Goal: Book appointment/travel/reservation

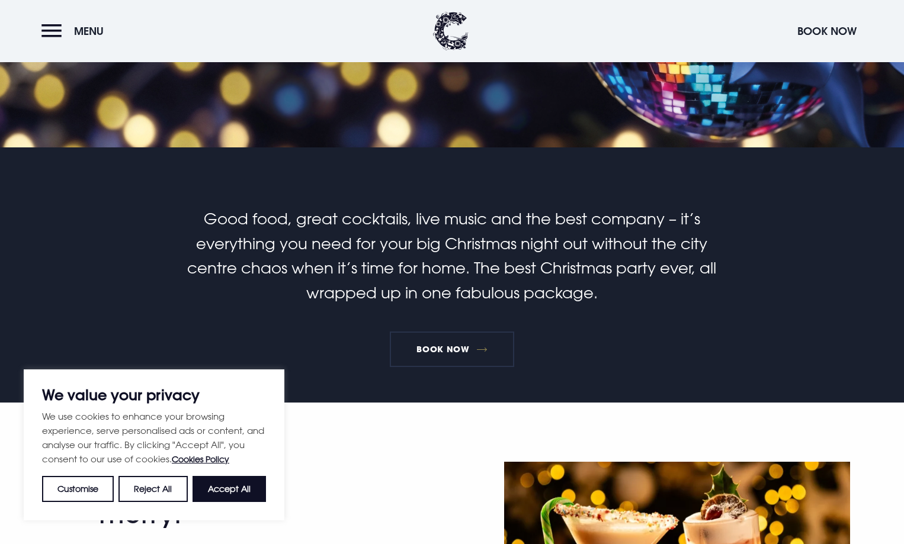
scroll to position [237, 0]
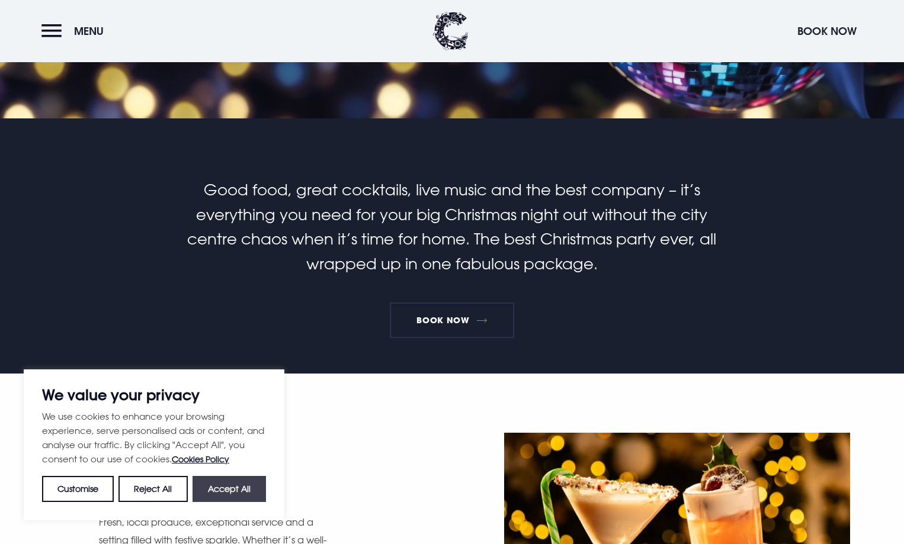
click at [243, 493] on button "Accept All" at bounding box center [228, 489] width 73 height 26
checkbox input "true"
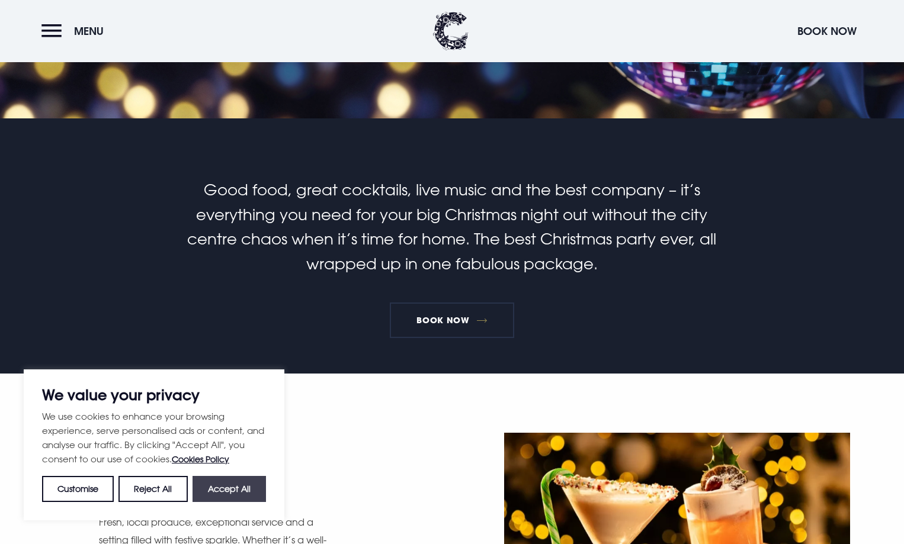
checkbox input "true"
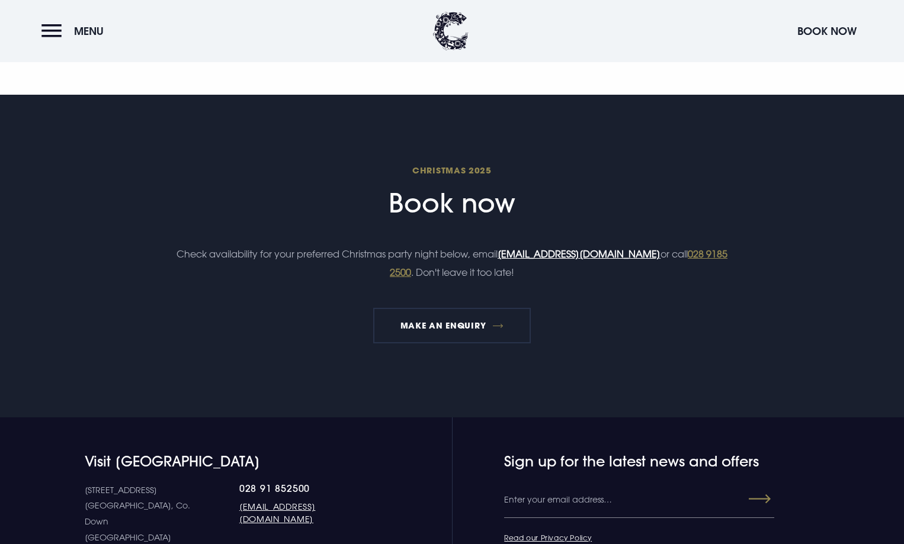
scroll to position [1540, 0]
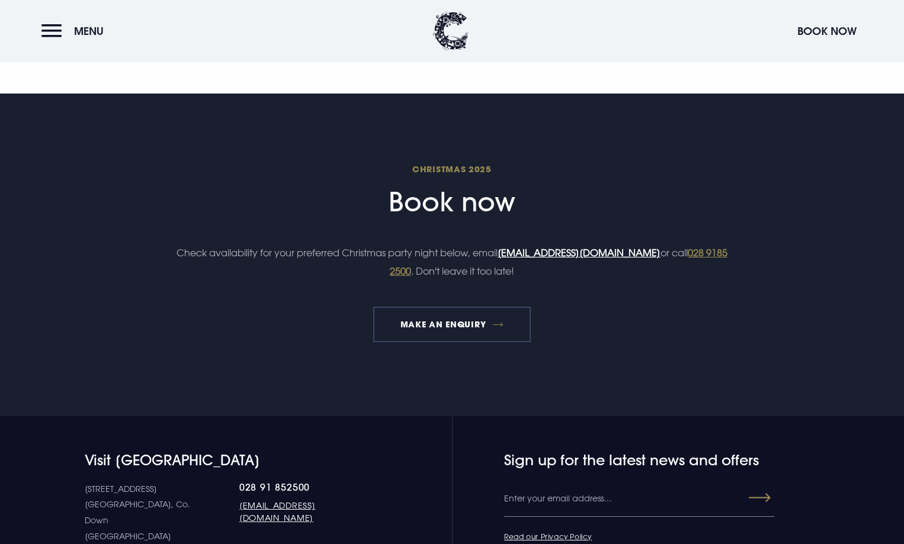
click at [427, 325] on link "MAKE AN ENQUIRY" at bounding box center [451, 325] width 157 height 36
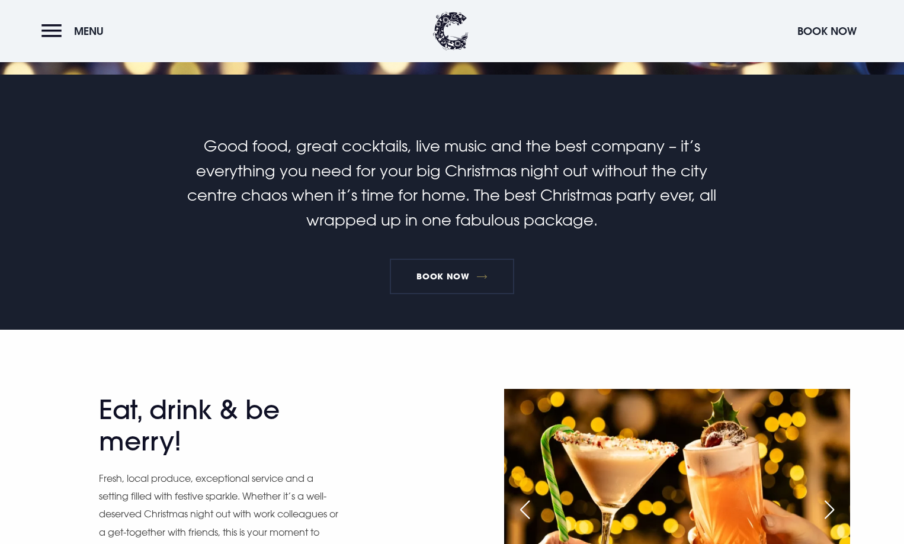
scroll to position [0, 0]
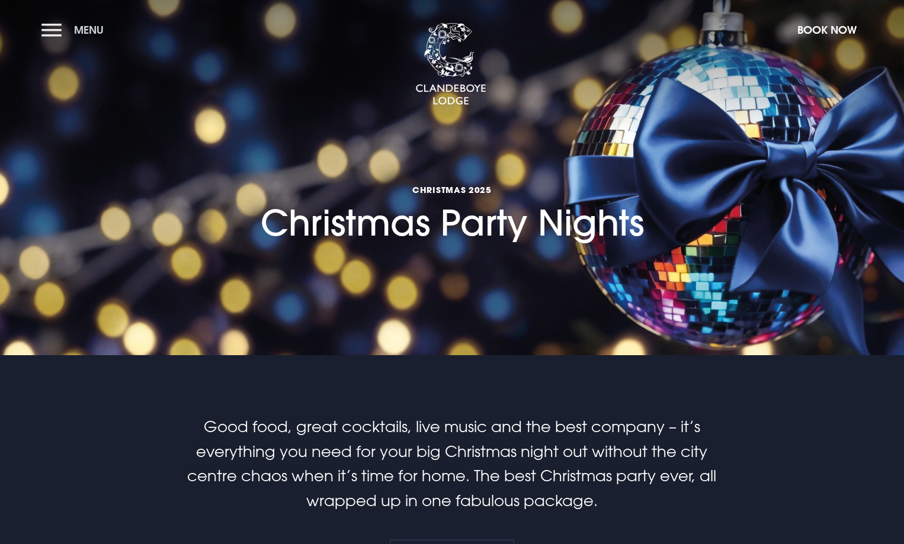
click at [54, 28] on button "Menu" at bounding box center [75, 29] width 68 height 25
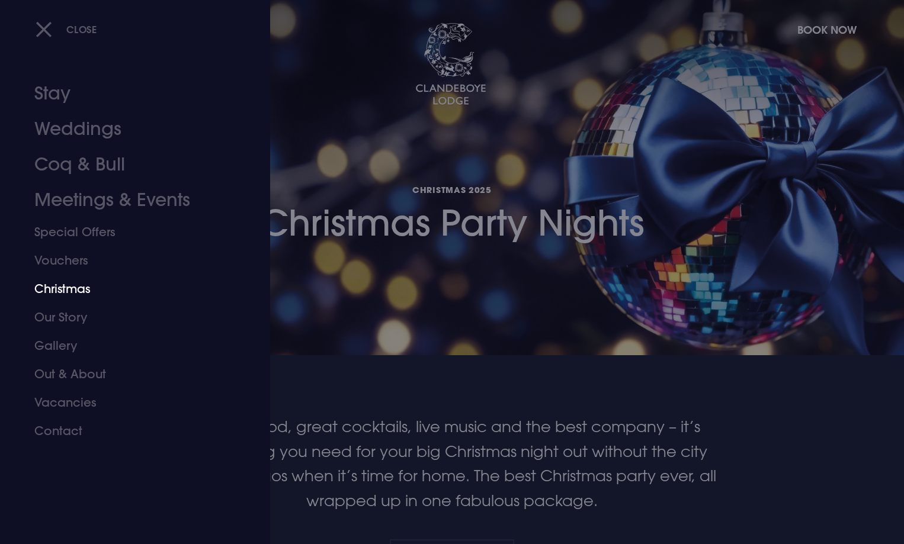
click at [79, 284] on link "Christmas" at bounding box center [127, 289] width 187 height 28
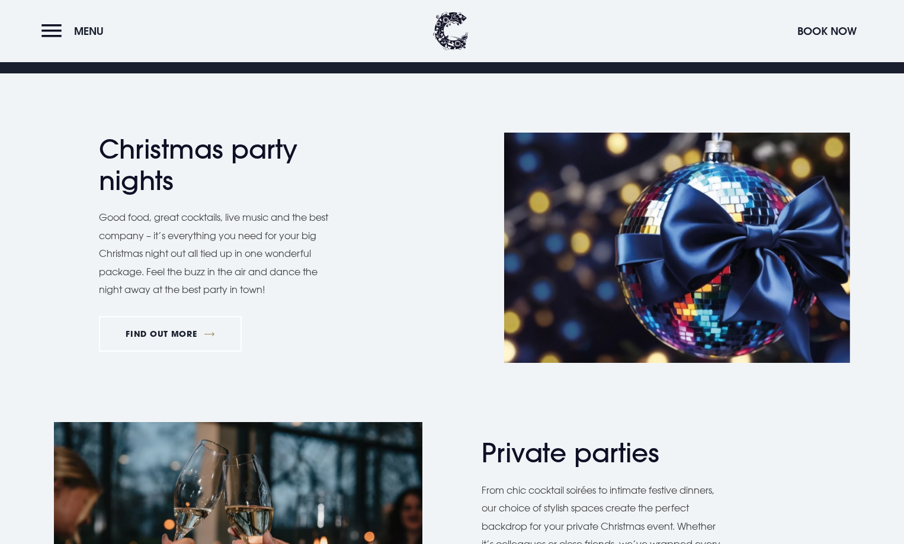
scroll to position [533, 0]
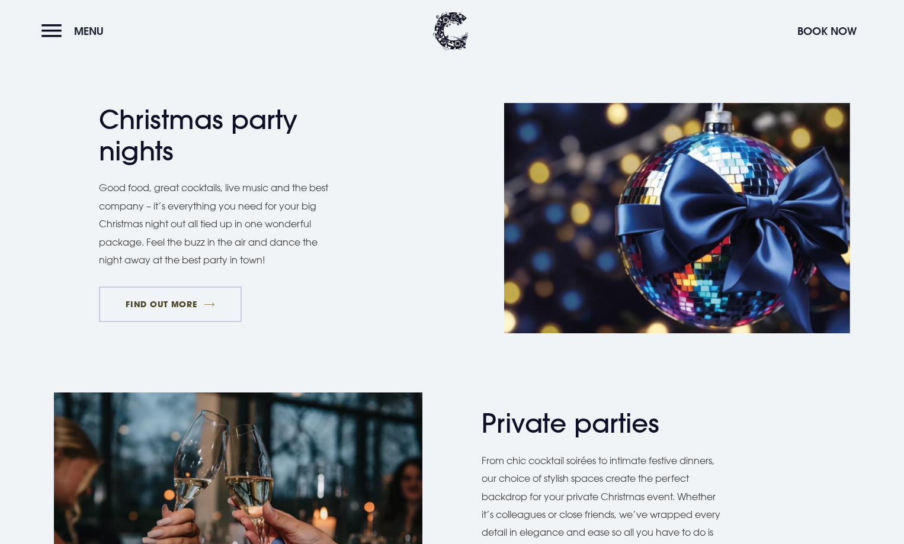
click at [195, 311] on link "FIND OUT MORE" at bounding box center [170, 305] width 143 height 36
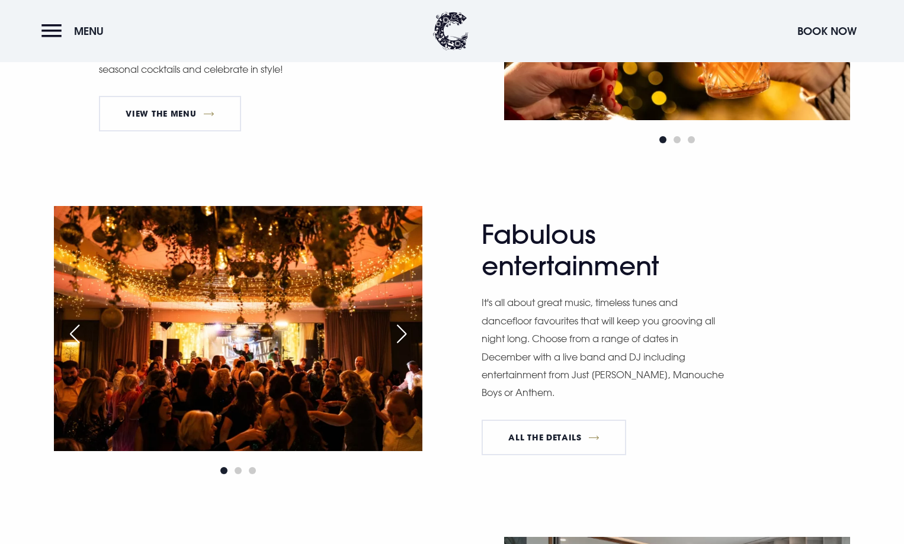
scroll to position [888, 0]
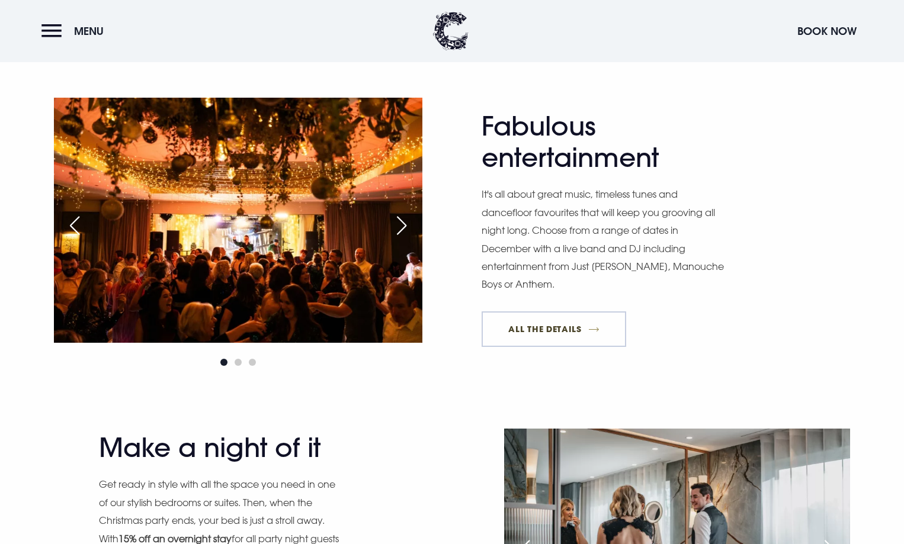
click at [586, 331] on link "All The Details" at bounding box center [553, 330] width 145 height 36
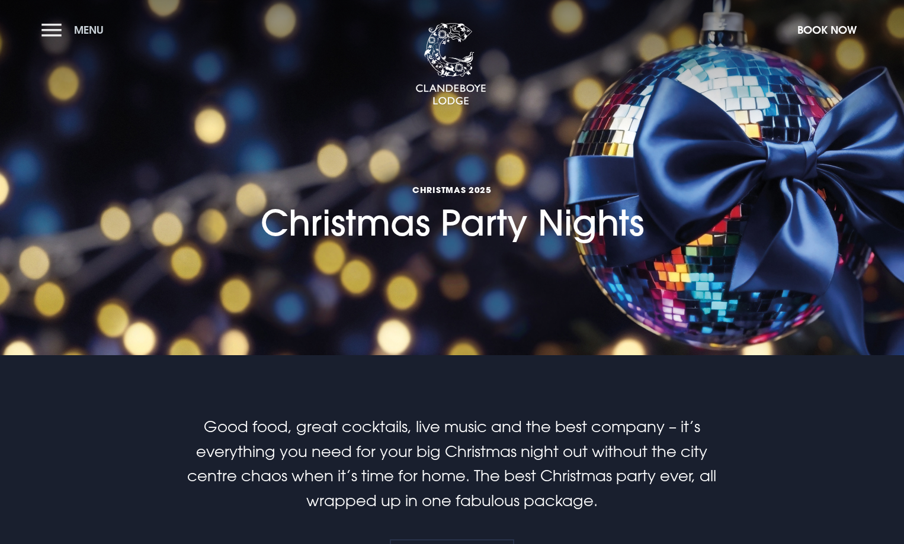
click at [47, 31] on button "Menu" at bounding box center [75, 29] width 68 height 25
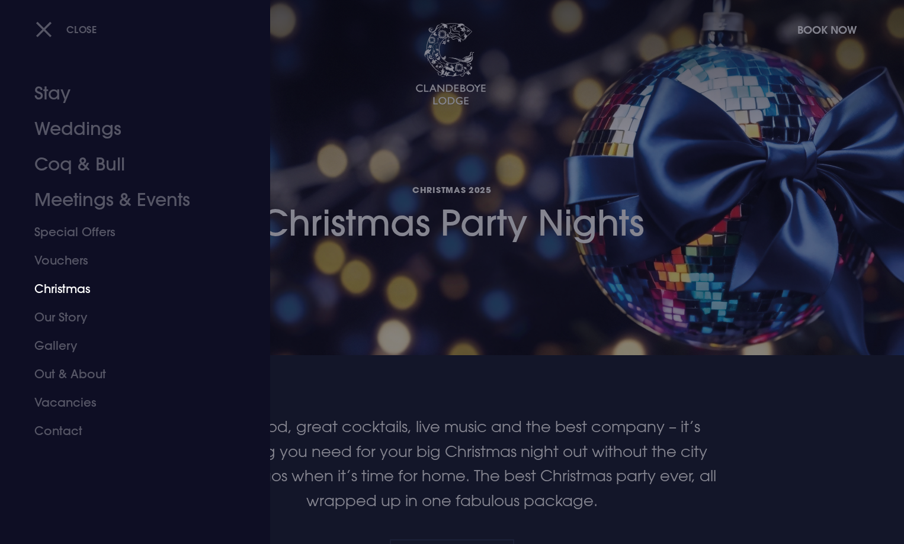
click at [82, 286] on link "Christmas" at bounding box center [127, 289] width 187 height 28
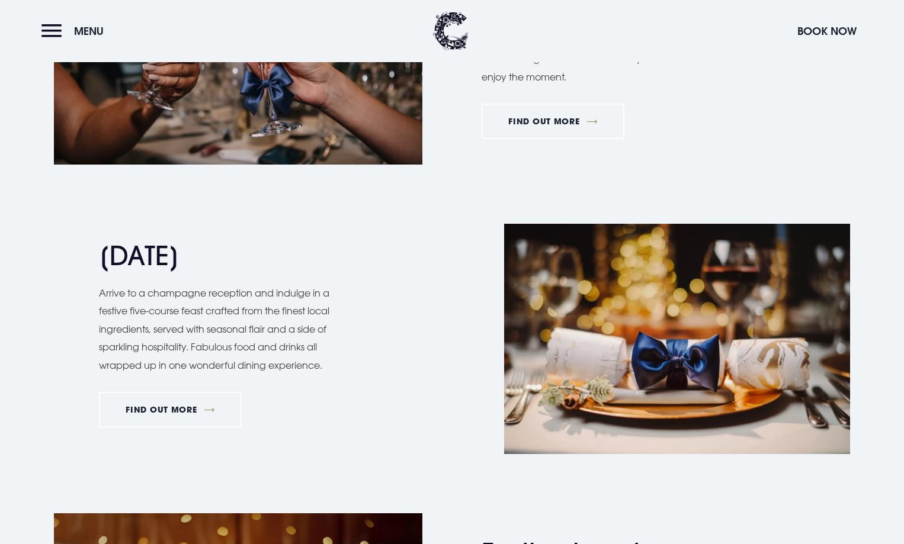
scroll to position [1125, 0]
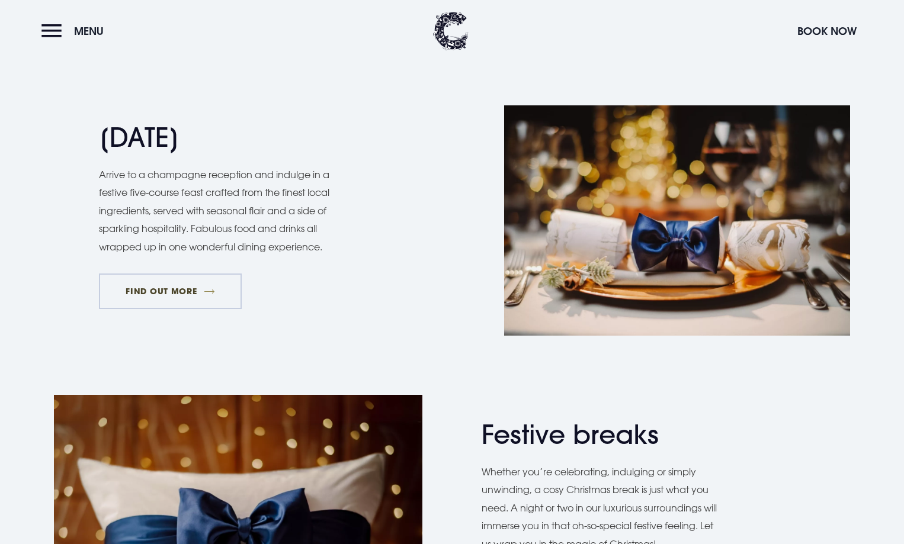
click at [151, 294] on link "FIND OUT MORE" at bounding box center [170, 292] width 143 height 36
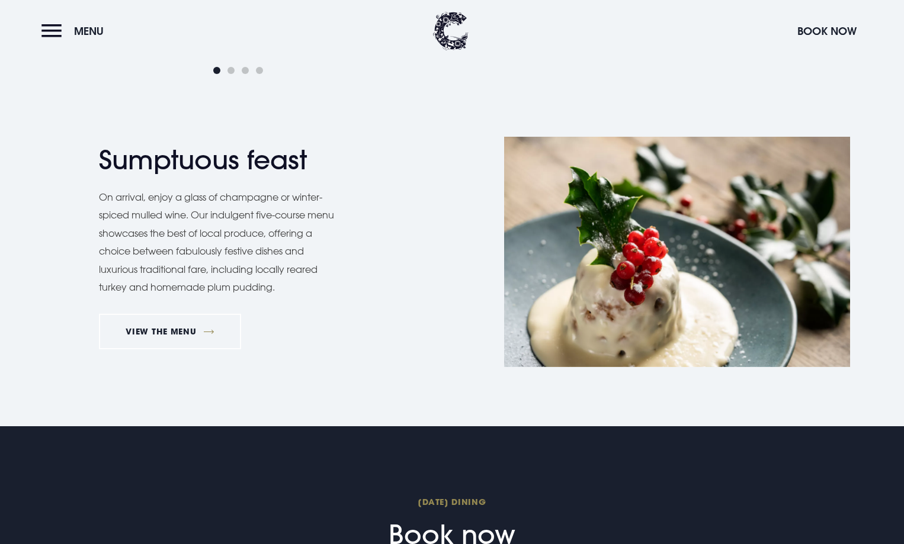
scroll to position [948, 0]
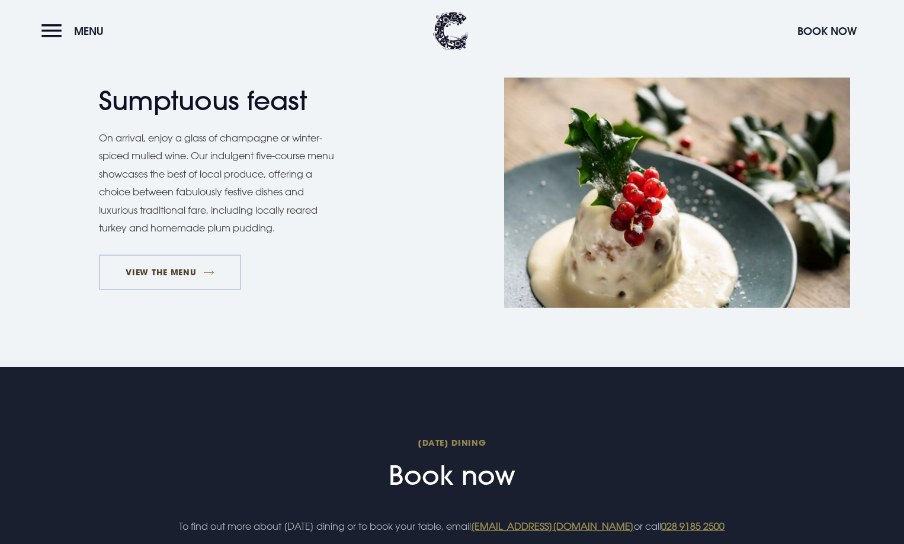
click at [187, 278] on link "VIEW THE MENU" at bounding box center [170, 273] width 142 height 36
